Goal: Find specific page/section

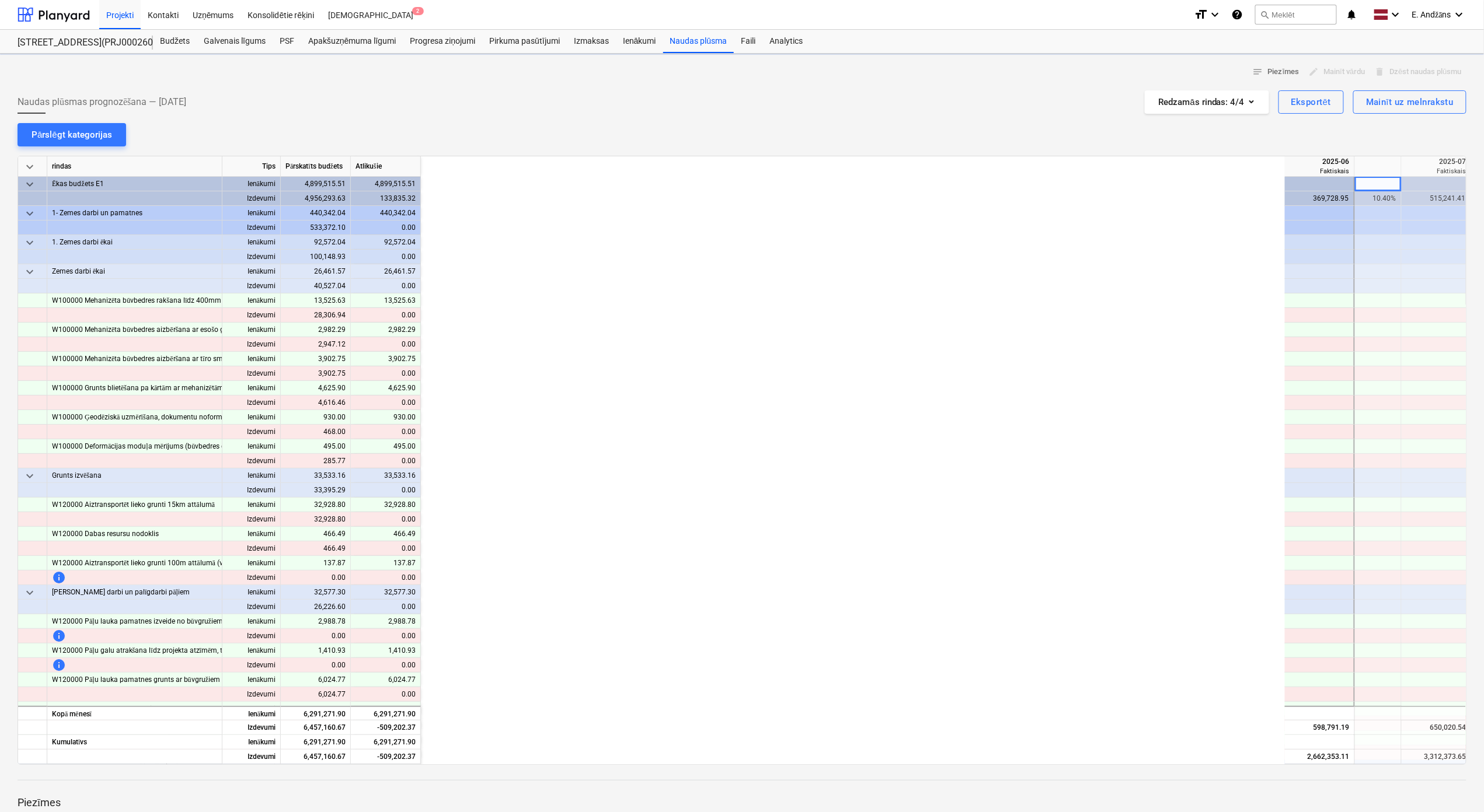
scroll to position [0, 934]
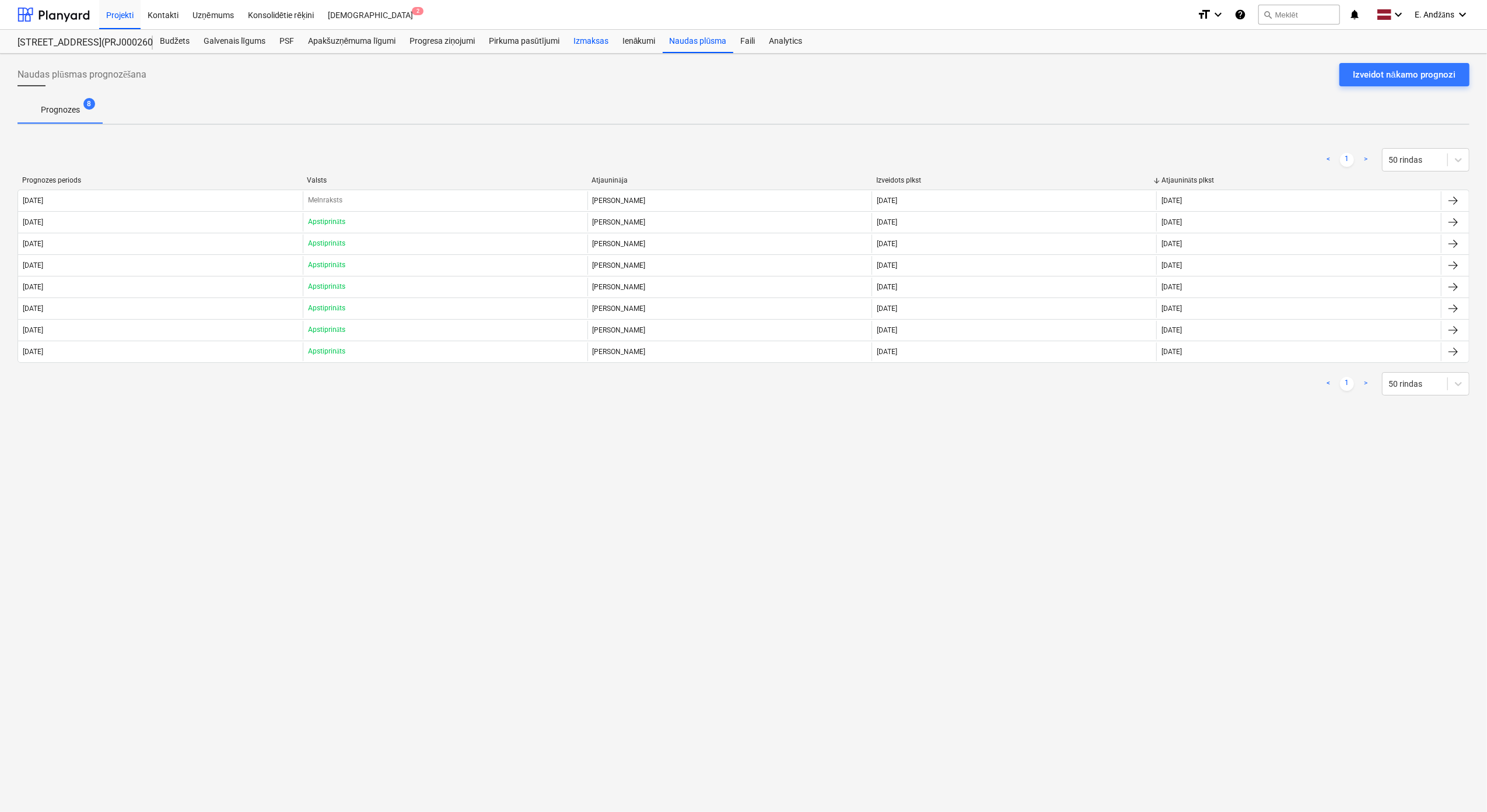
click at [587, 41] on div "Izmaksas" at bounding box center [591, 41] width 49 height 23
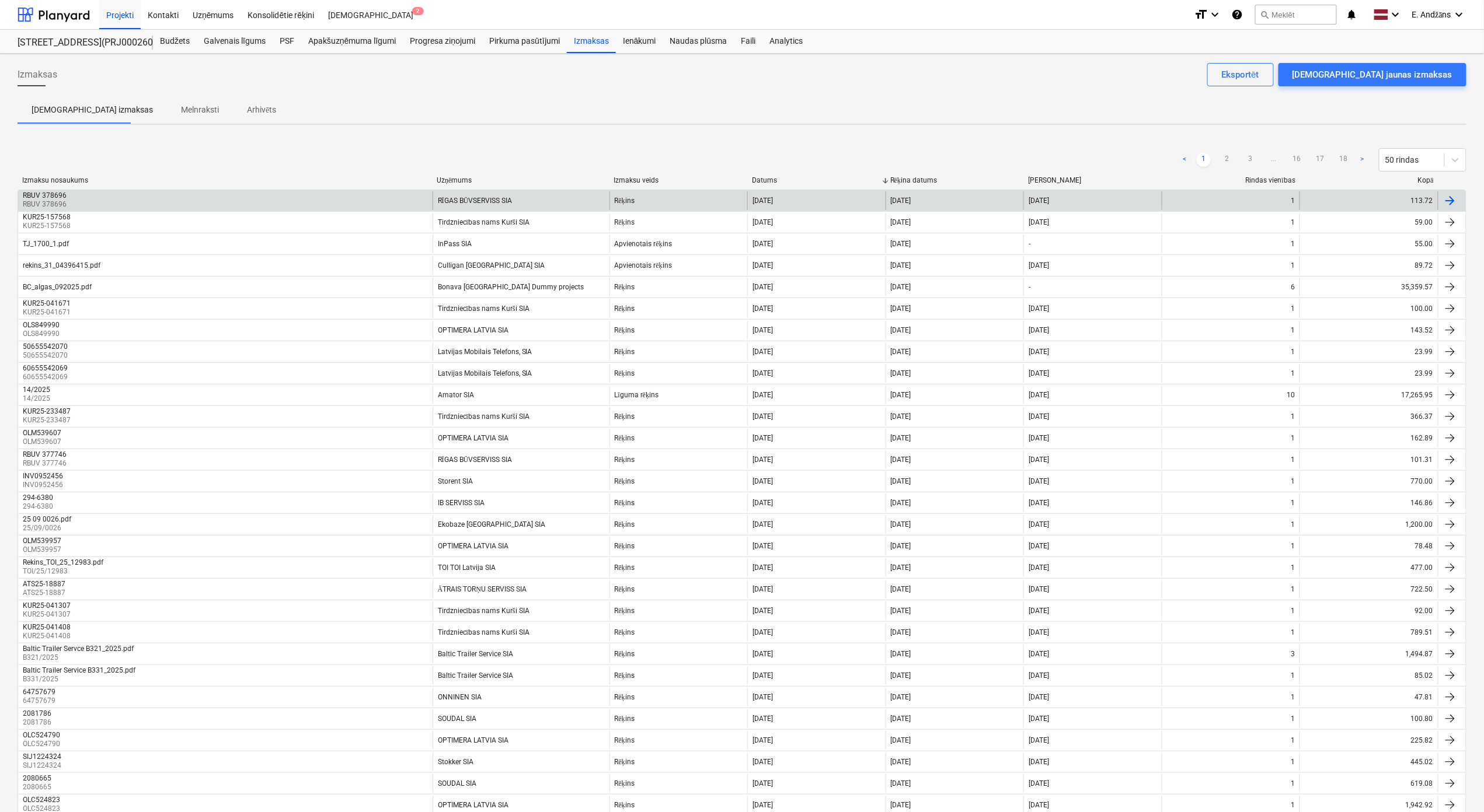
click at [67, 199] on p "RBUV 378696" at bounding box center [45, 204] width 46 height 10
click at [1453, 198] on div at bounding box center [1450, 201] width 14 height 14
